Goal: Transaction & Acquisition: Book appointment/travel/reservation

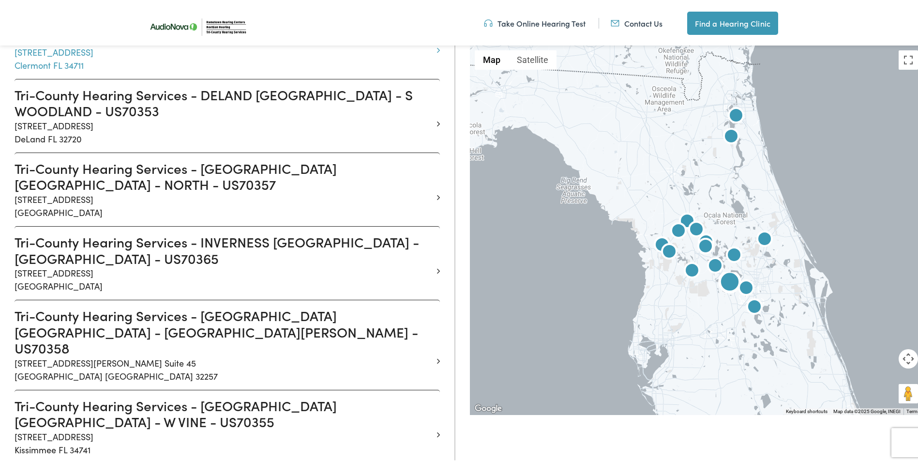
scroll to position [581, 0]
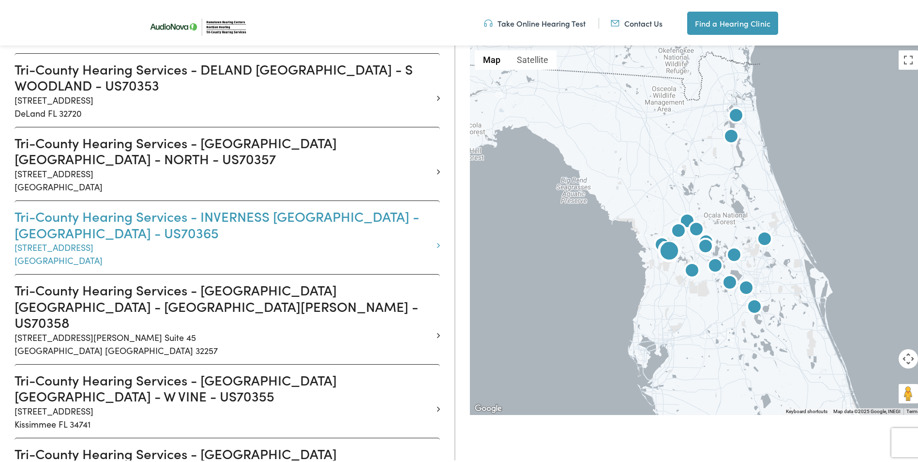
click at [183, 206] on h3 "Tri-County Hearing Services - INVERNESS FL - EAST GULF - US70365" at bounding box center [224, 222] width 418 height 32
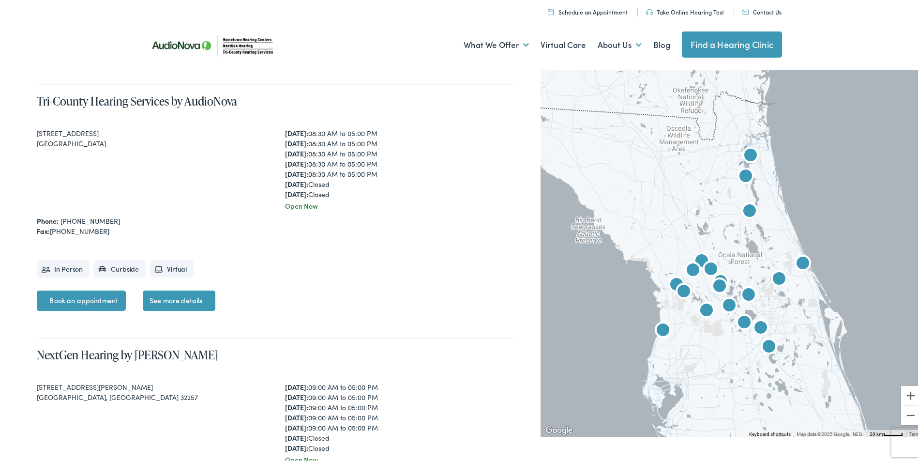
click at [729, 38] on link "Find a Hearing Clinic" at bounding box center [732, 43] width 100 height 26
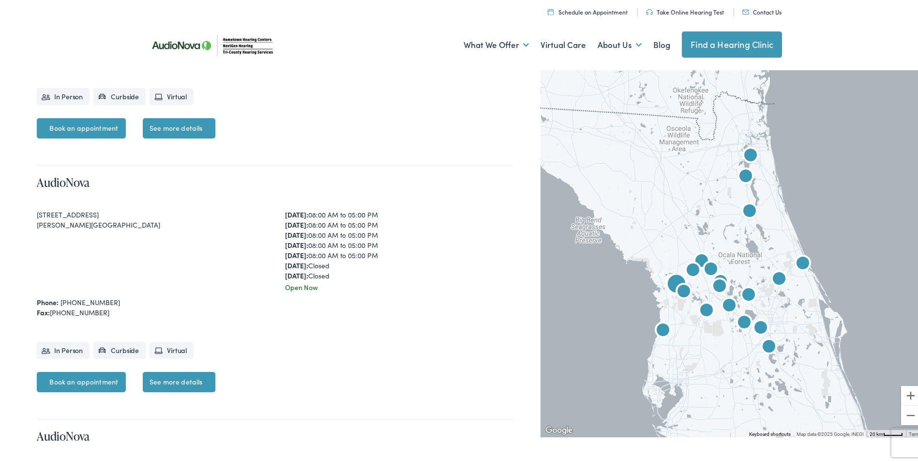
scroll to position [436, 0]
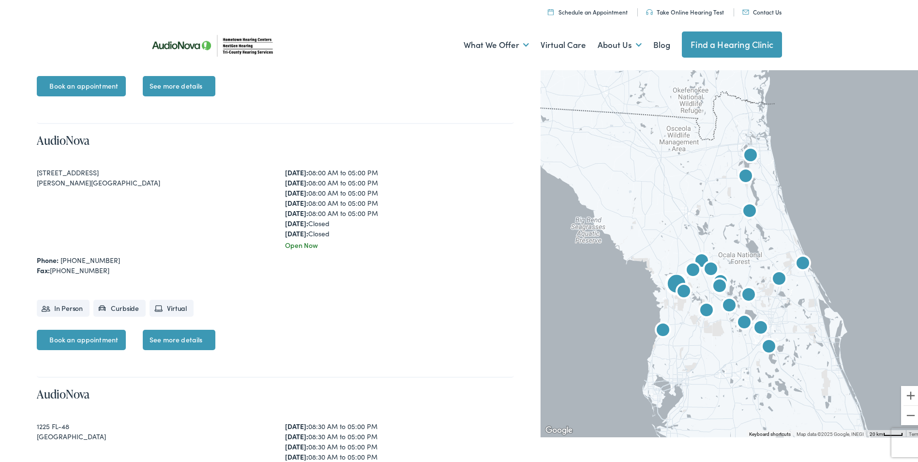
click at [74, 338] on link "Book an appointment" at bounding box center [81, 338] width 89 height 20
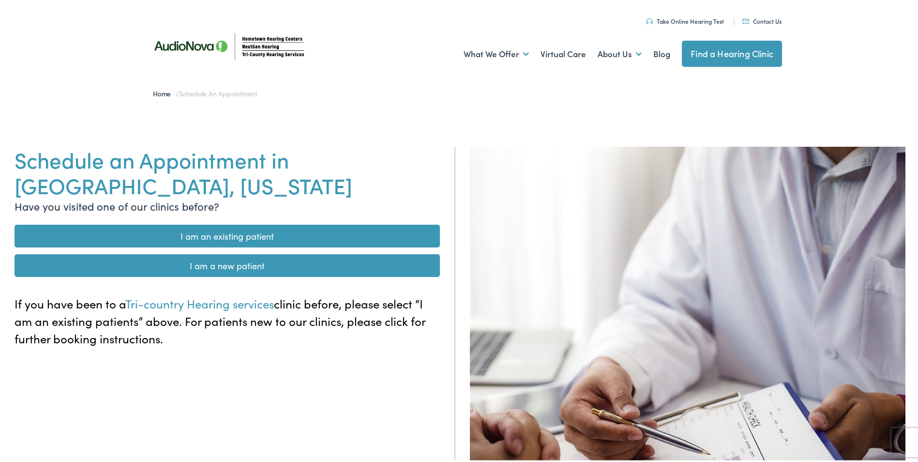
click at [230, 261] on link "I am a new patient" at bounding box center [228, 263] width 426 height 23
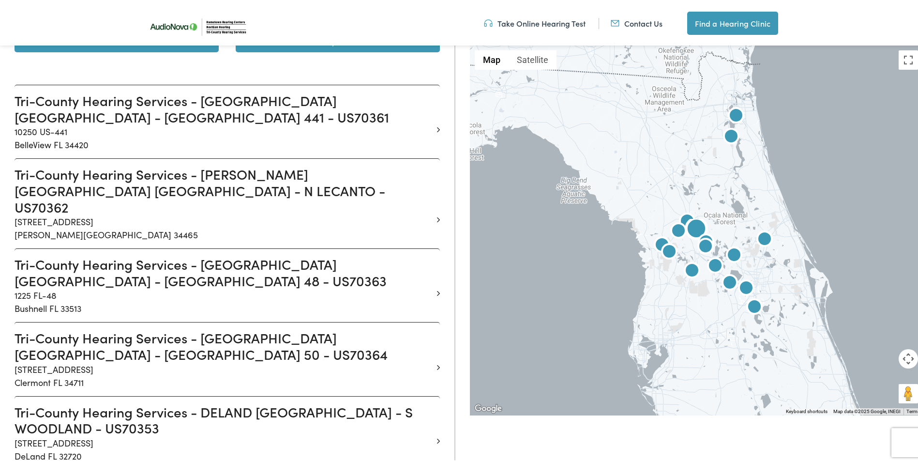
scroll to position [242, 0]
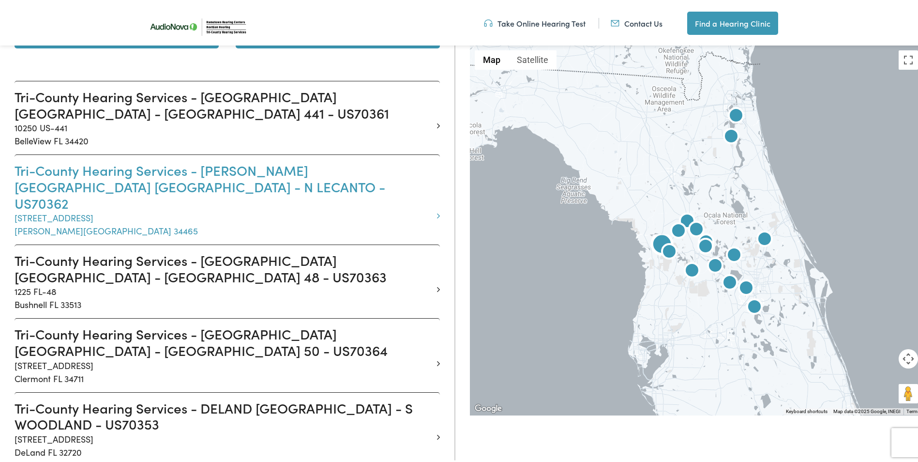
click at [138, 209] on p "4065 N Lecanto Highway, Suite 400 Beverly Hills FL 34465" at bounding box center [224, 222] width 418 height 26
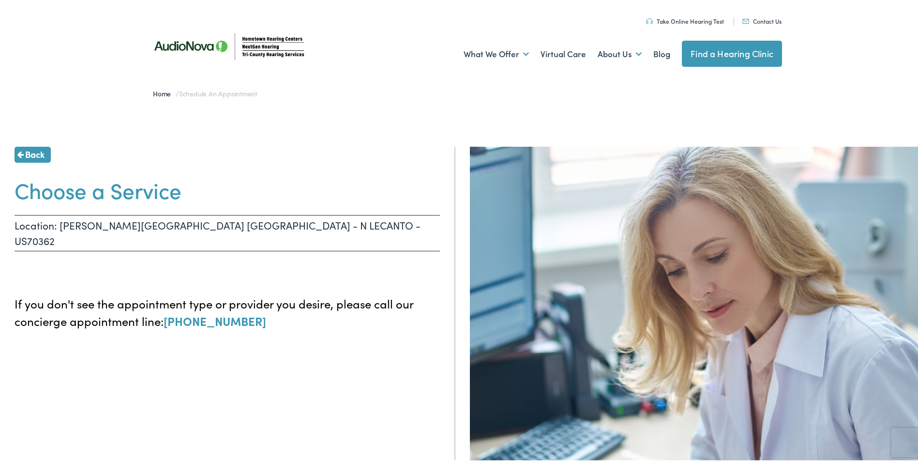
click at [167, 227] on p "Location: BEVERLY HILLS FL - N LECANTO - US70362" at bounding box center [228, 231] width 426 height 36
click at [303, 259] on ul at bounding box center [228, 268] width 426 height 19
click at [407, 259] on ul at bounding box center [228, 268] width 426 height 19
